Goal: Navigation & Orientation: Find specific page/section

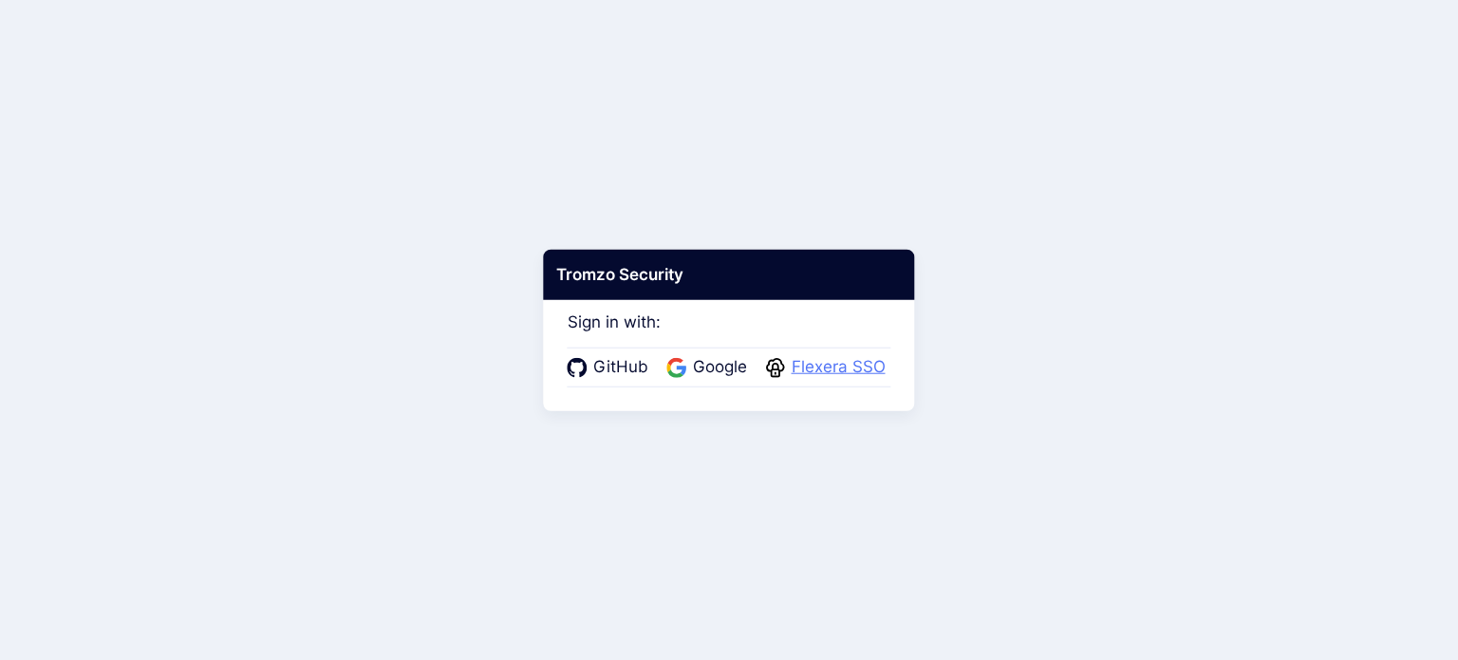
click at [834, 372] on span "Flexera SSO" at bounding box center [838, 367] width 105 height 25
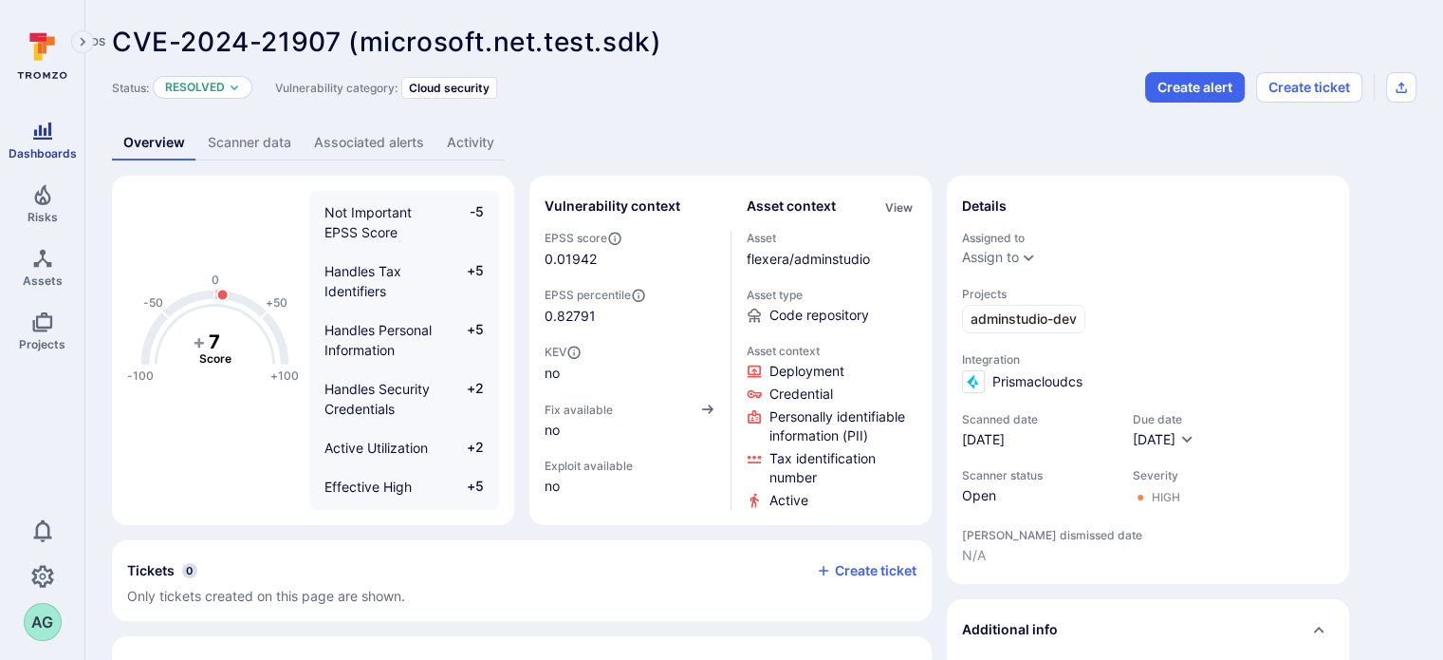
click at [46, 141] on icon "Dashboards" at bounding box center [42, 131] width 23 height 23
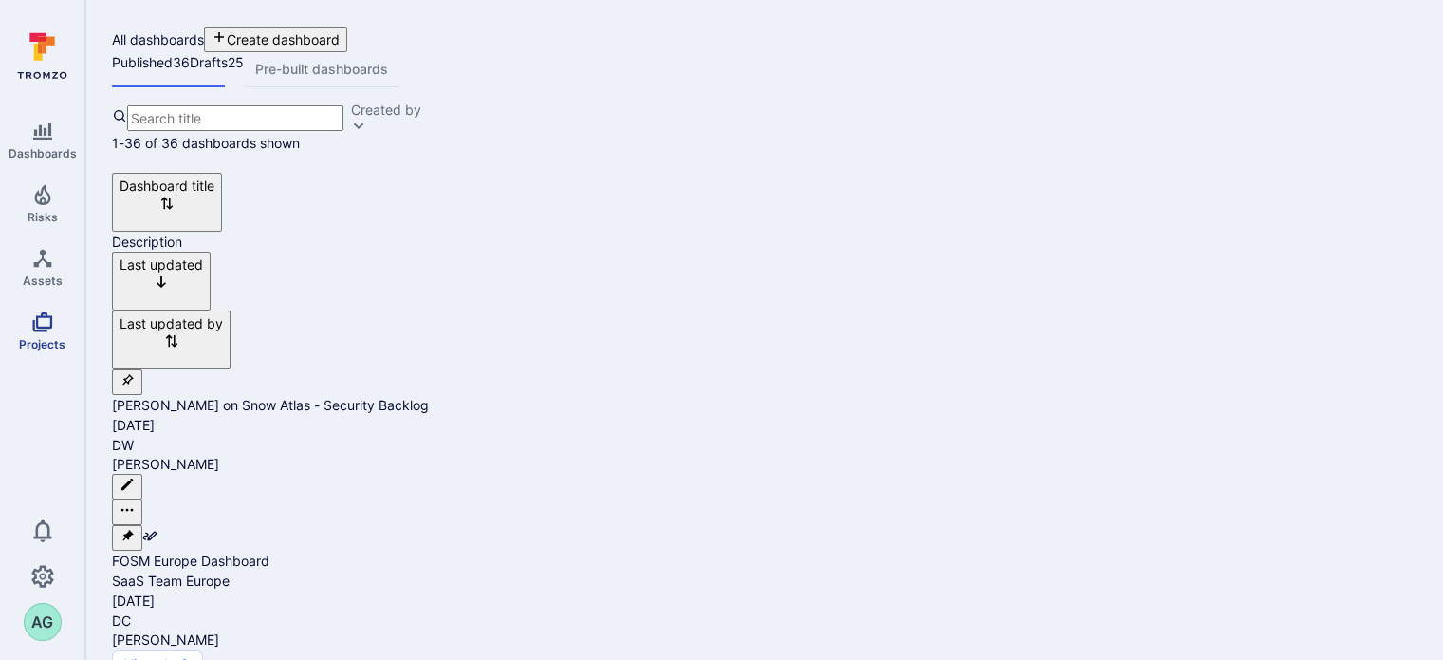
click at [46, 338] on span "Projects" at bounding box center [42, 344] width 46 height 14
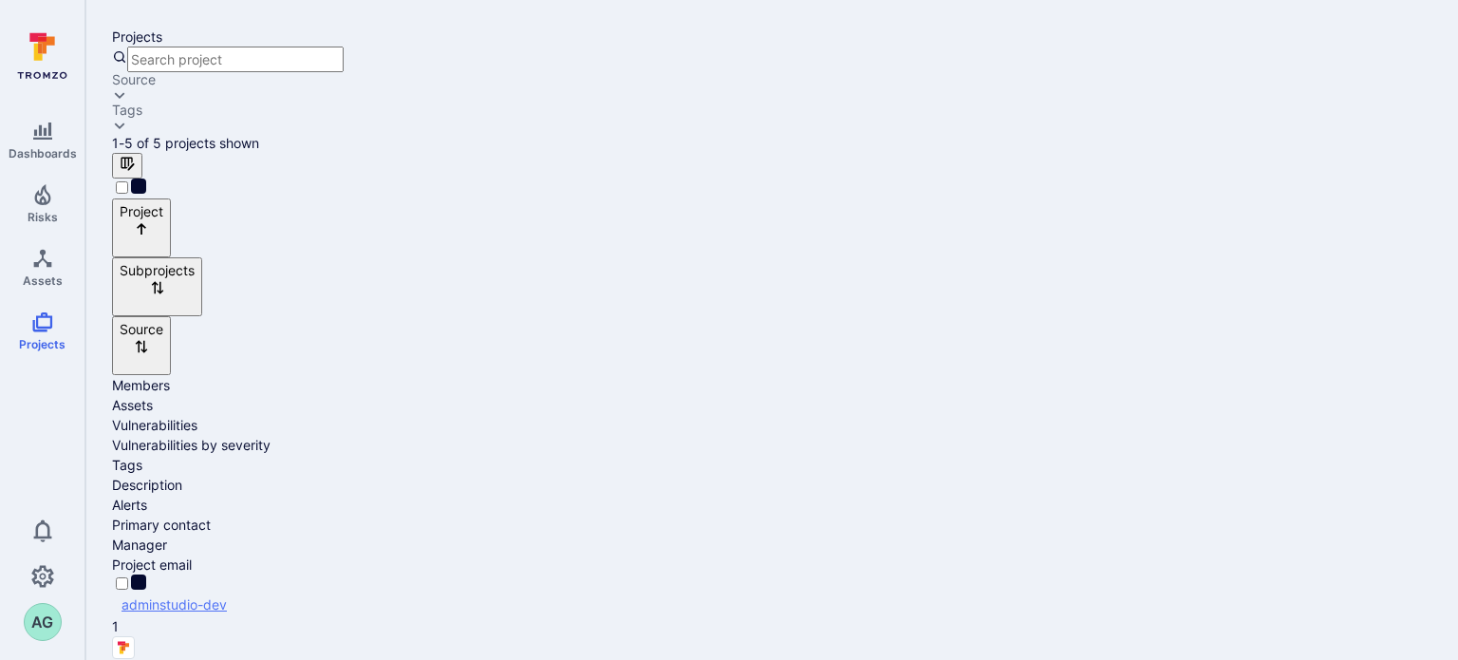
click at [226, 596] on link "adminstudio-dev" at bounding box center [173, 604] width 105 height 16
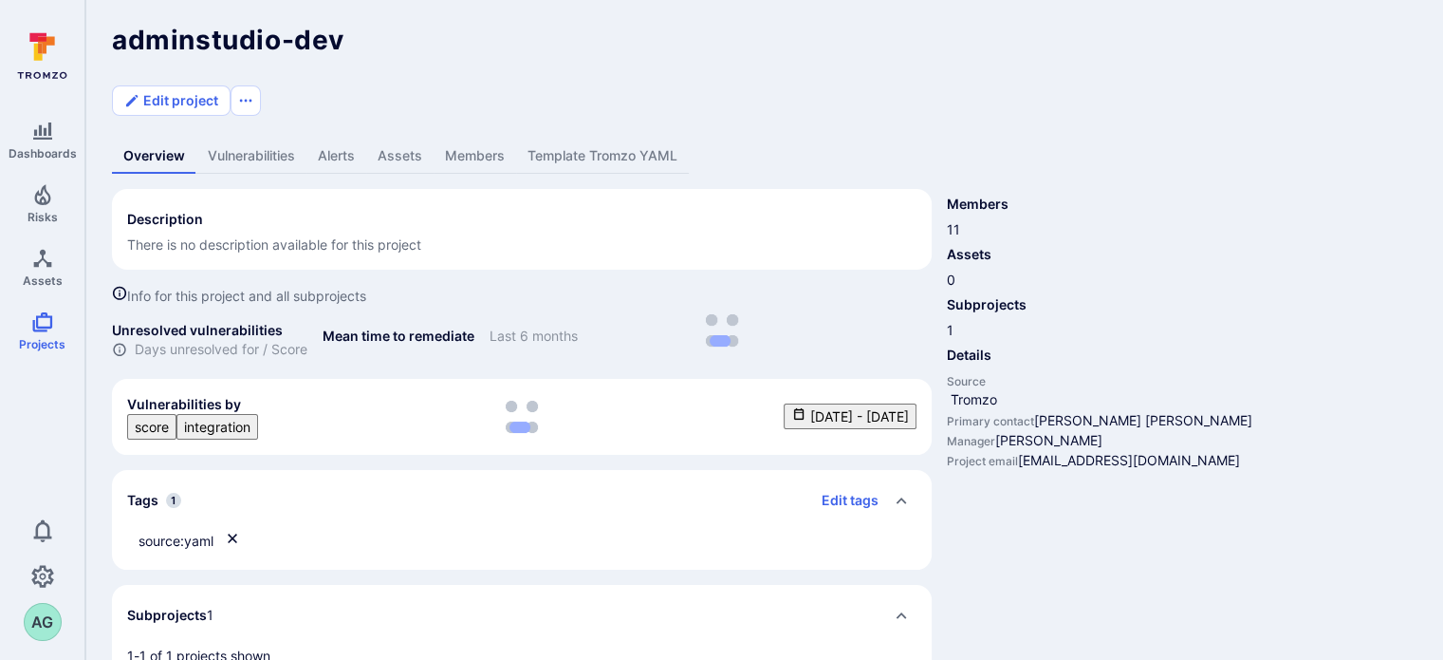
click at [262, 139] on link "Vulnerabilities" at bounding box center [251, 156] width 110 height 35
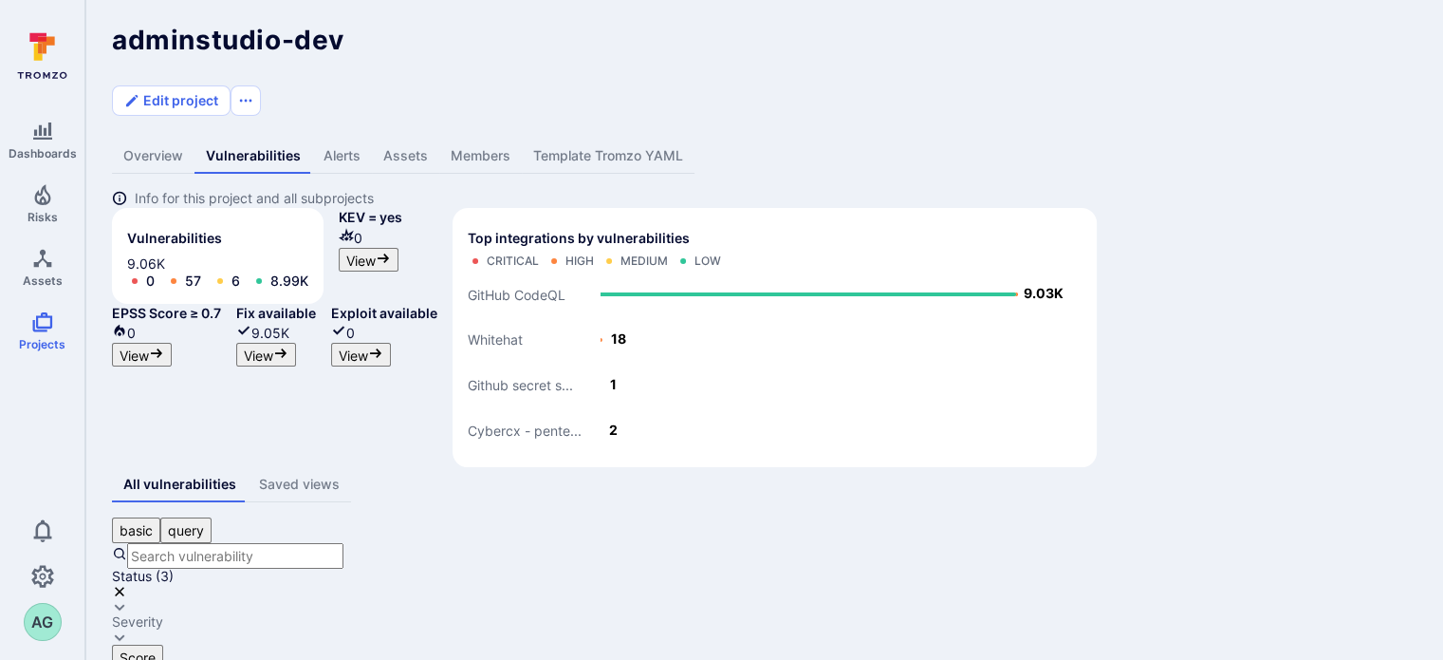
click at [346, 139] on link "Alerts" at bounding box center [342, 156] width 60 height 35
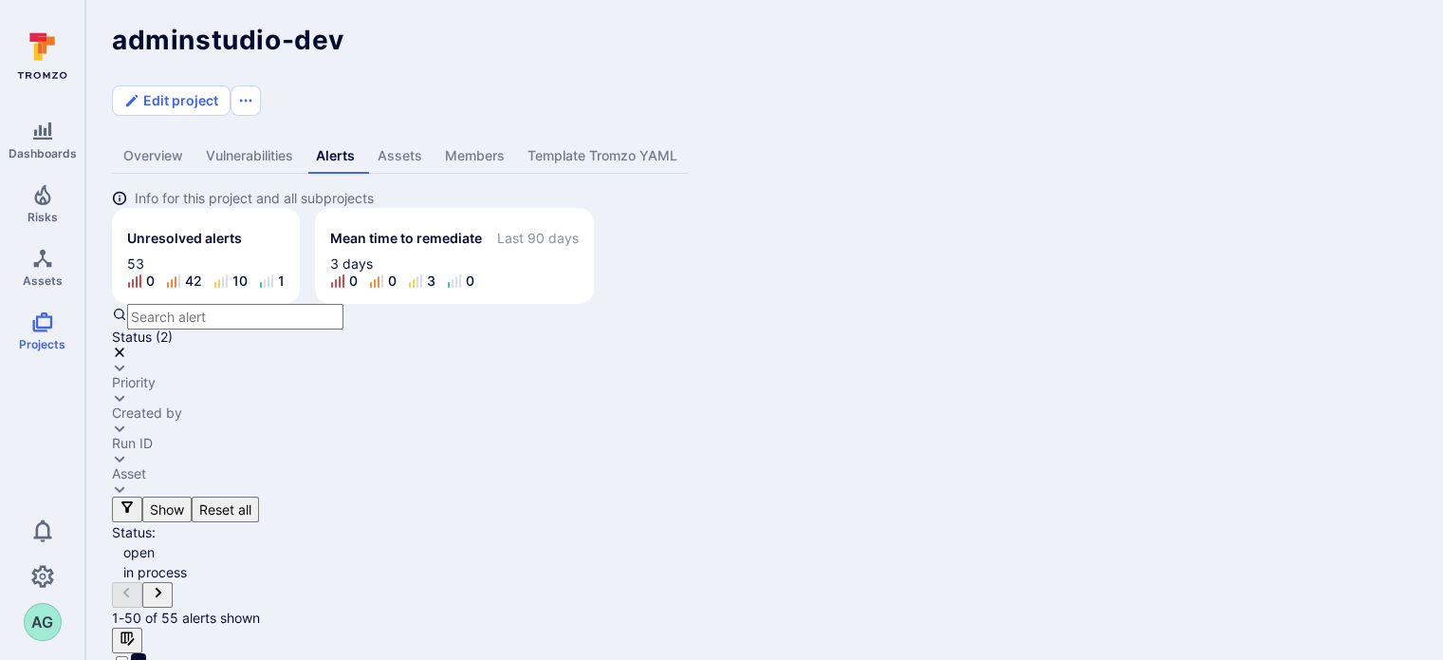
click at [399, 139] on link "Assets" at bounding box center [399, 156] width 67 height 35
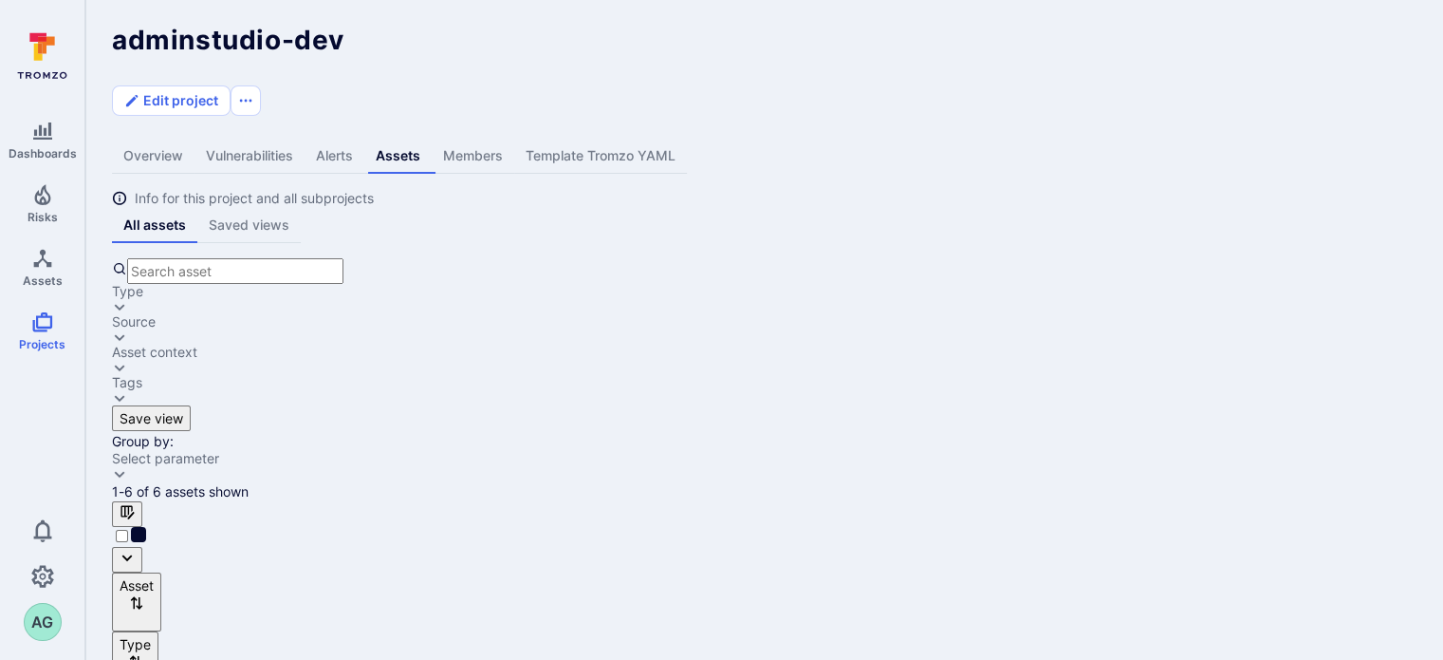
drag, startPoint x: 558, startPoint y: 481, endPoint x: 660, endPoint y: 492, distance: 102.1
